Goal: Task Accomplishment & Management: Use online tool/utility

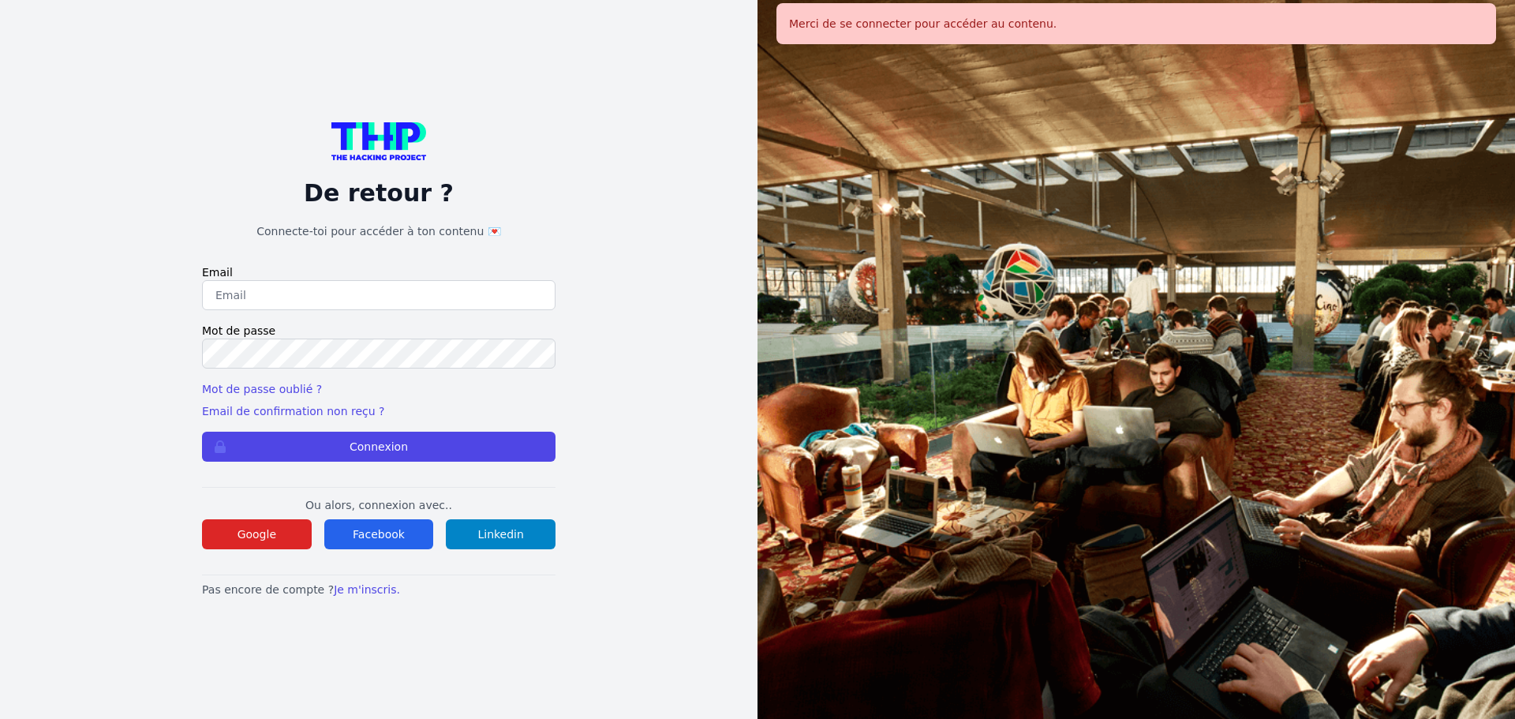
type input "[EMAIL_ADDRESS][DOMAIN_NAME]"
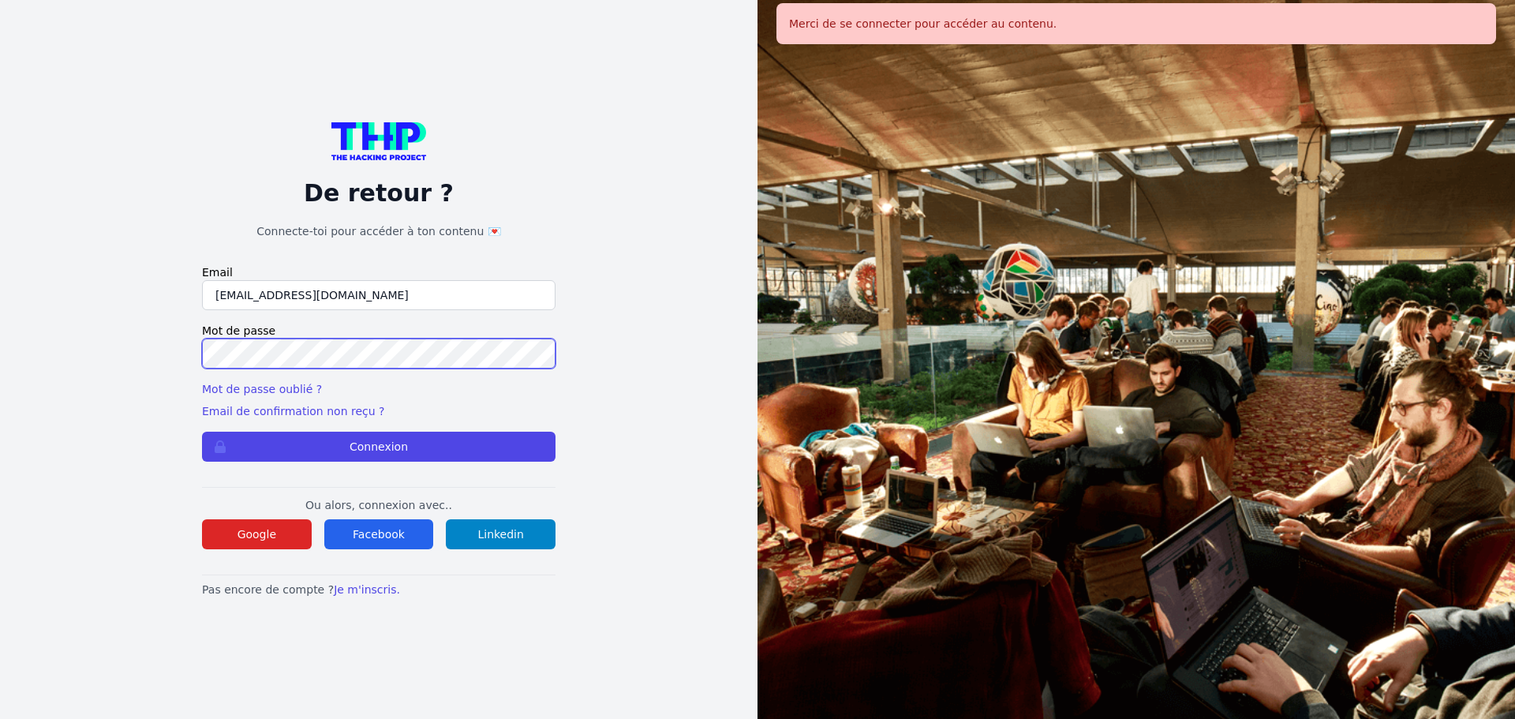
click at [202, 432] on button "Connexion" at bounding box center [379, 447] width 354 height 30
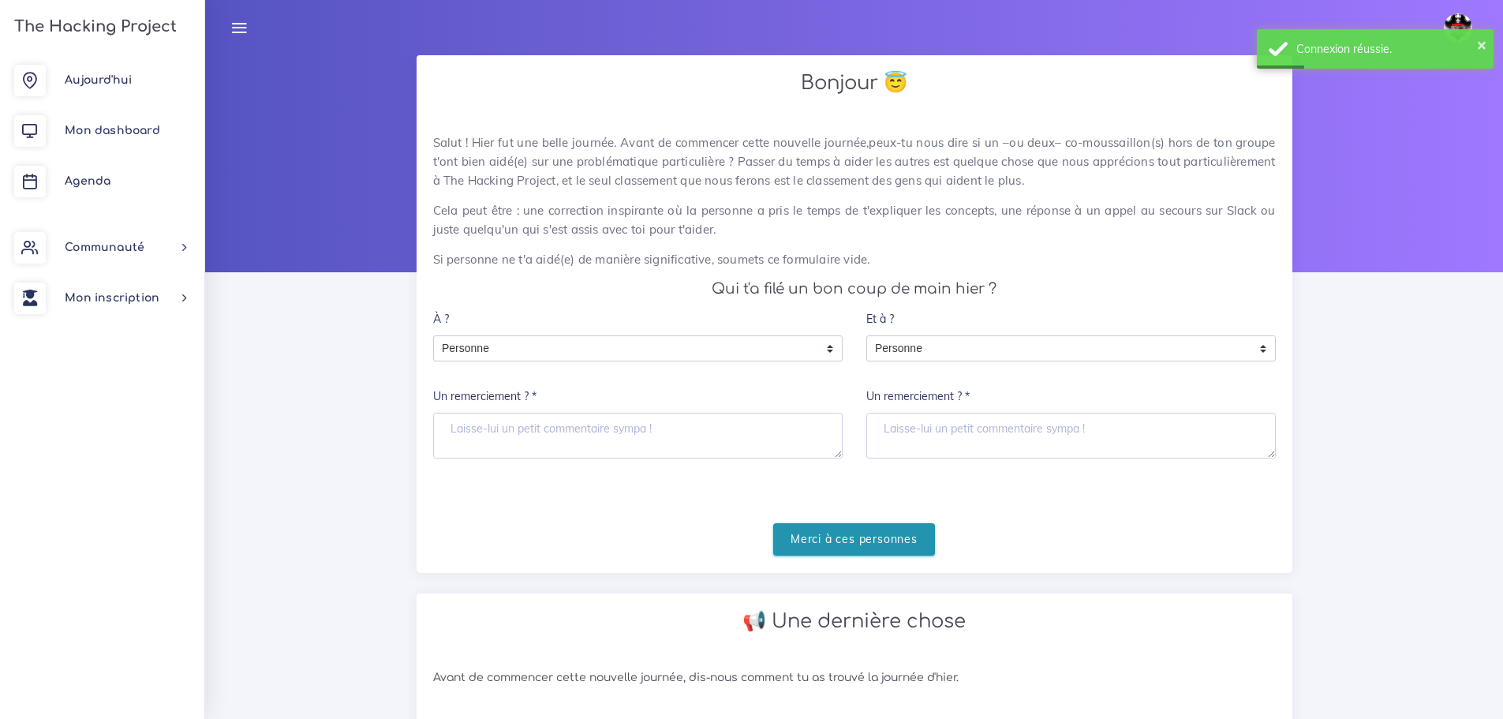
click at [855, 538] on input "Merci à ces personnes" at bounding box center [854, 539] width 162 height 32
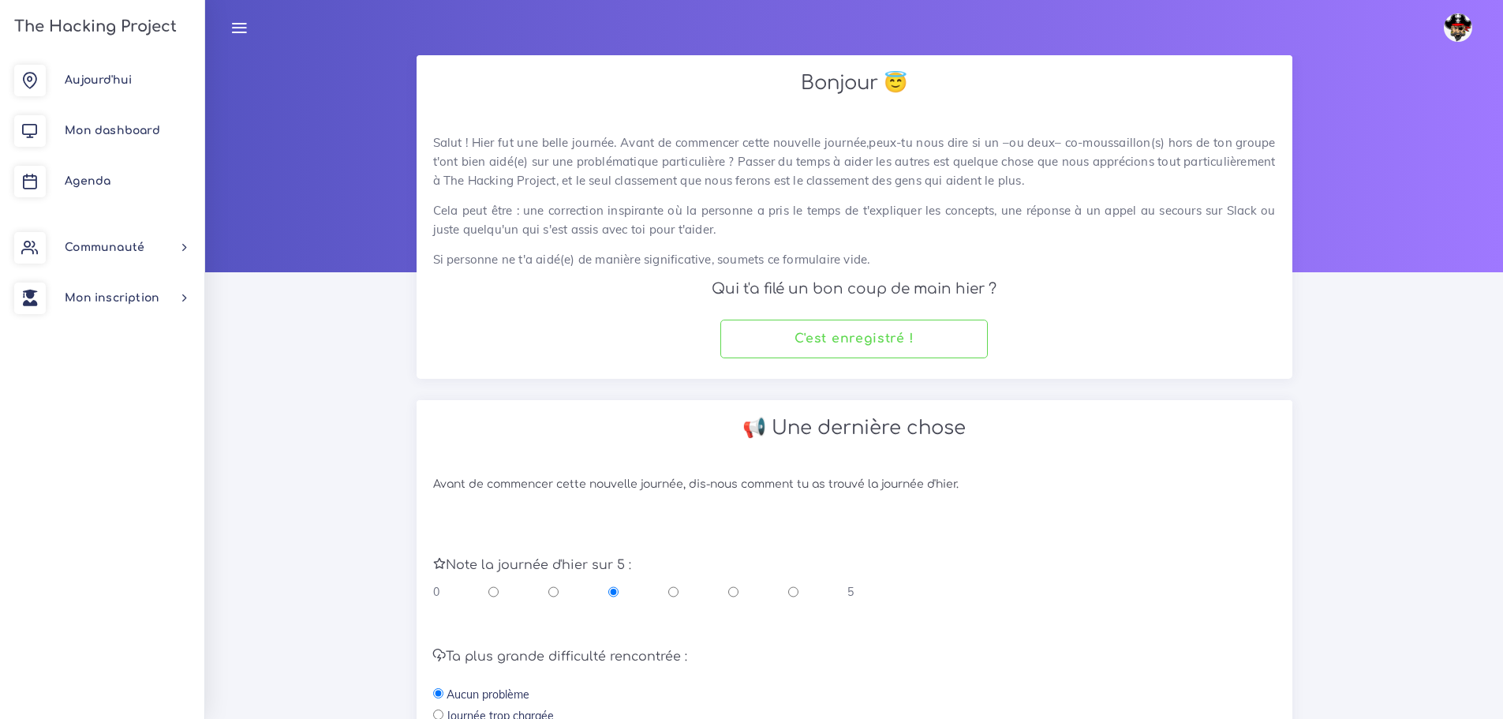
click at [734, 591] on input "radio" at bounding box center [733, 592] width 10 height 16
radio input "true"
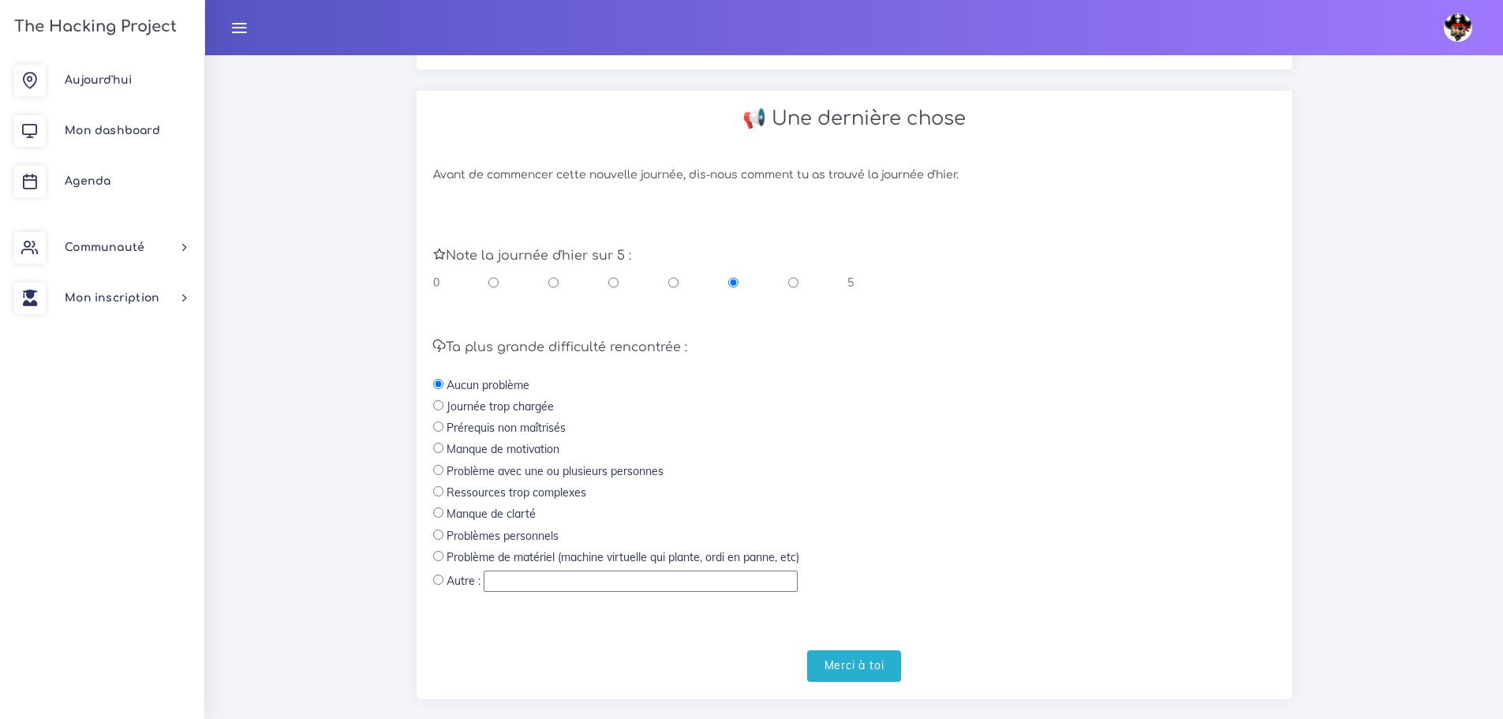
scroll to position [335, 0]
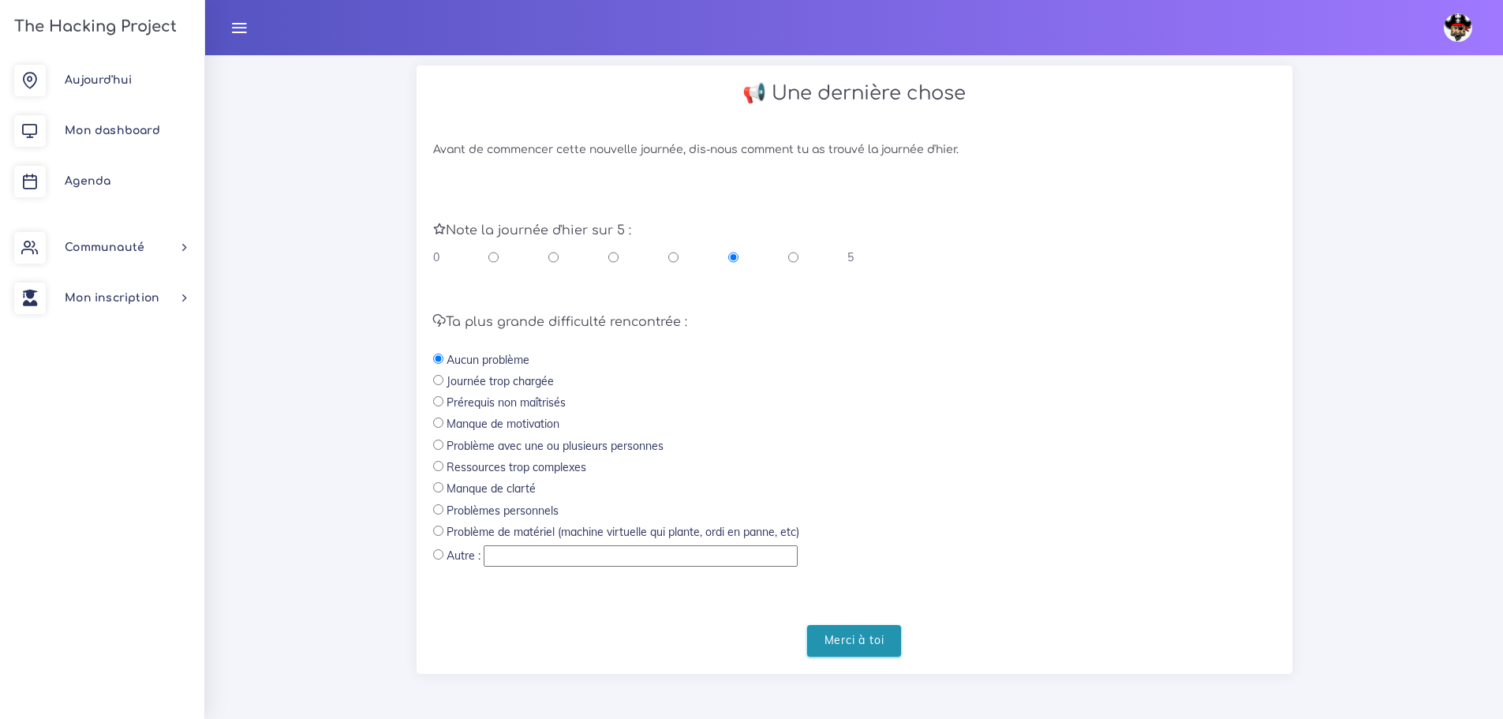
click at [887, 631] on input "Merci à toi" at bounding box center [854, 641] width 95 height 32
